Goal: Task Accomplishment & Management: Use online tool/utility

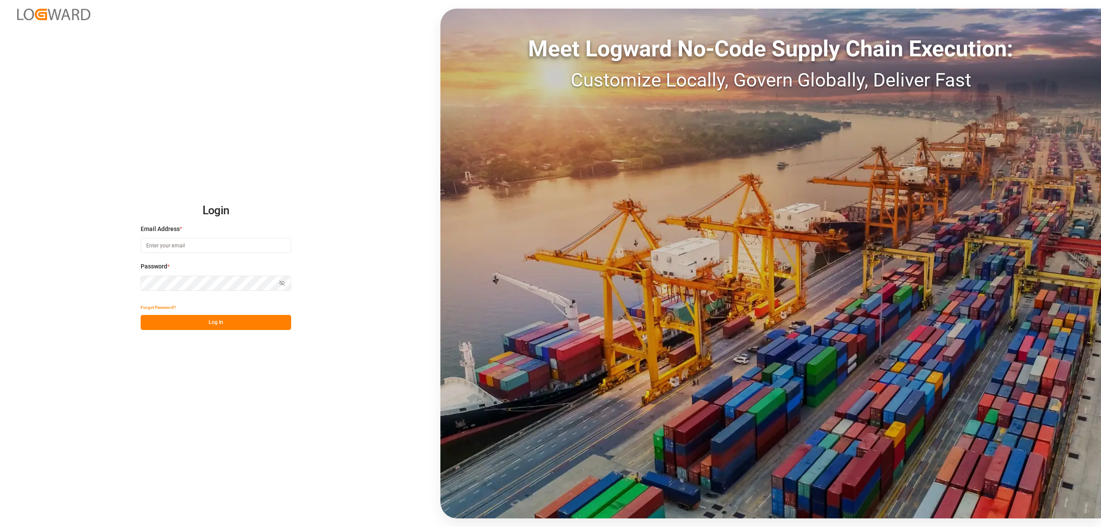
type input "[EMAIL_ADDRESS][PERSON_NAME][DOMAIN_NAME]"
drag, startPoint x: 224, startPoint y: 322, endPoint x: 234, endPoint y: 322, distance: 9.5
click at [225, 322] on button "Log In" at bounding box center [216, 322] width 150 height 15
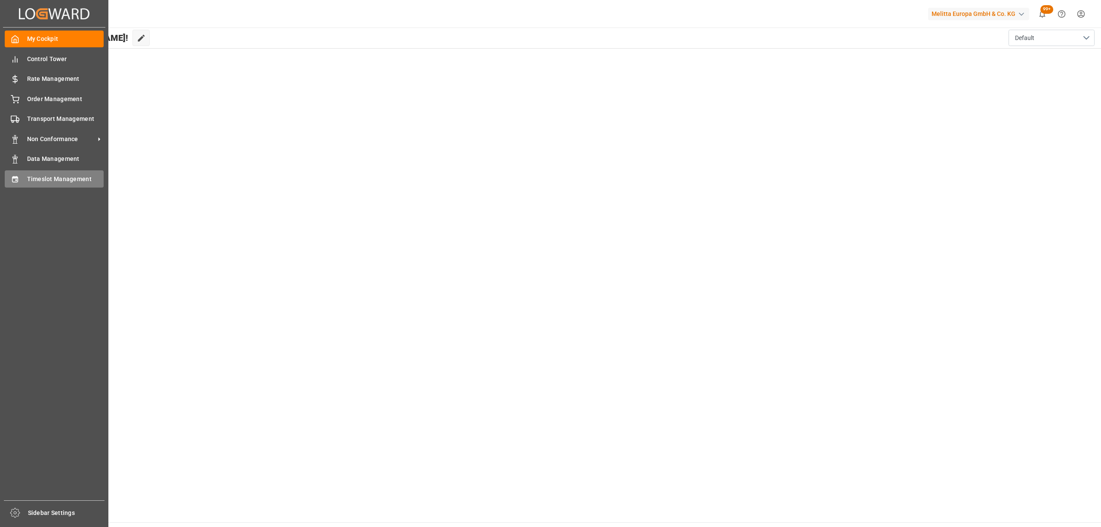
click at [59, 177] on span "Timeslot Management" at bounding box center [65, 179] width 77 height 9
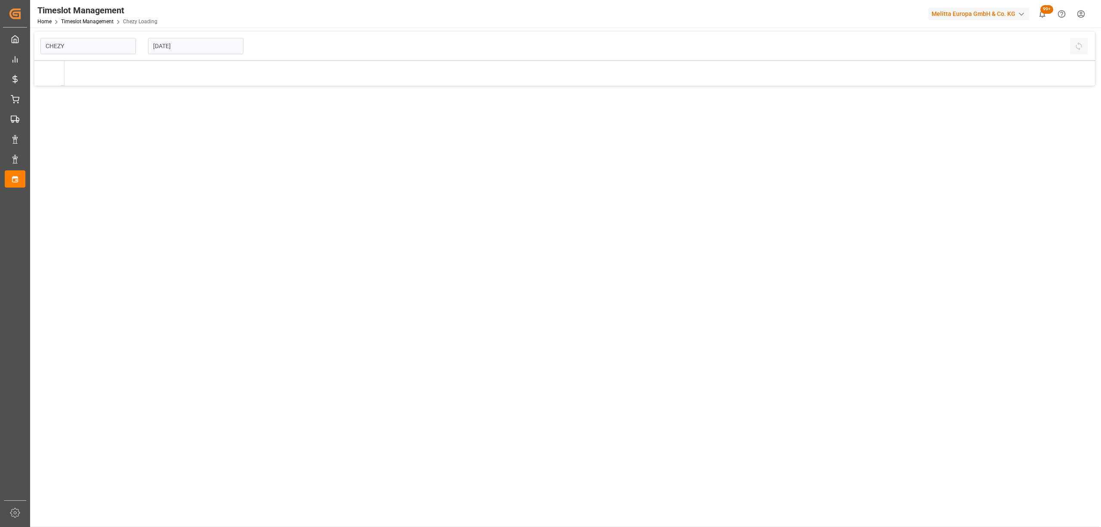
type input "Chezy Loading"
